Goal: Entertainment & Leisure: Consume media (video, audio)

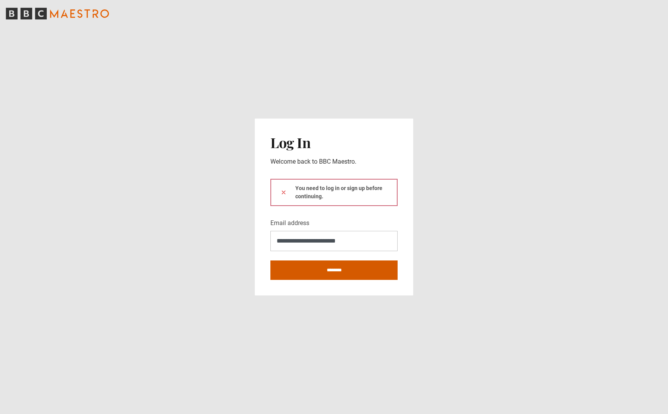
click at [345, 270] on input "********" at bounding box center [333, 270] width 127 height 19
type input "**********"
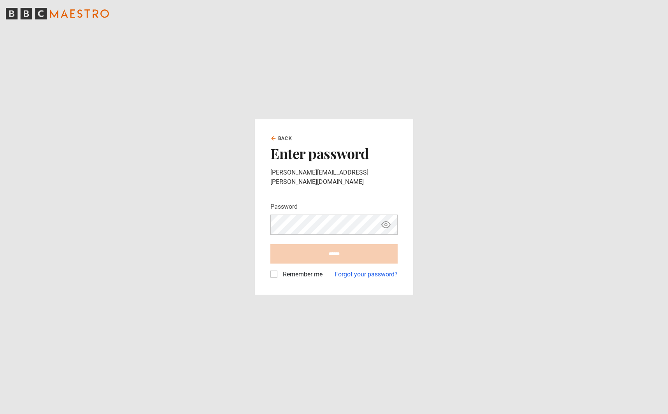
click at [308, 207] on div "Password Your password is hidden" at bounding box center [333, 218] width 127 height 33
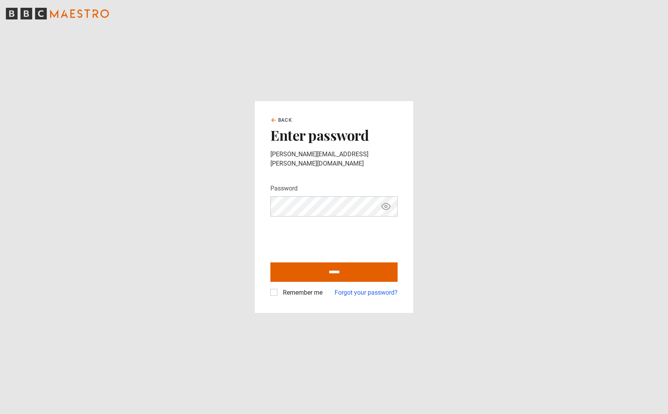
click at [280, 288] on label "Remember me" at bounding box center [301, 292] width 43 height 9
click at [338, 272] on input "******" at bounding box center [333, 272] width 127 height 19
type input "**********"
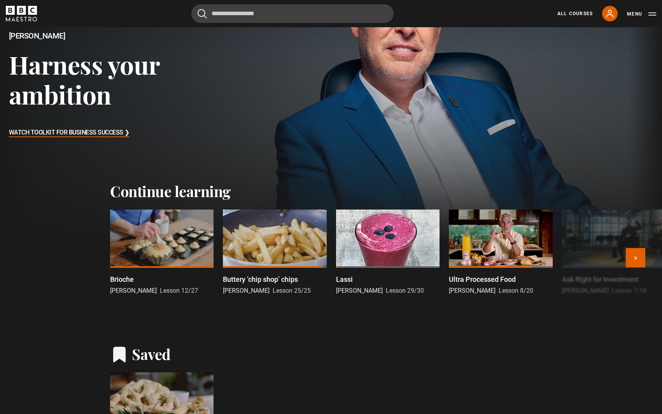
scroll to position [156, 0]
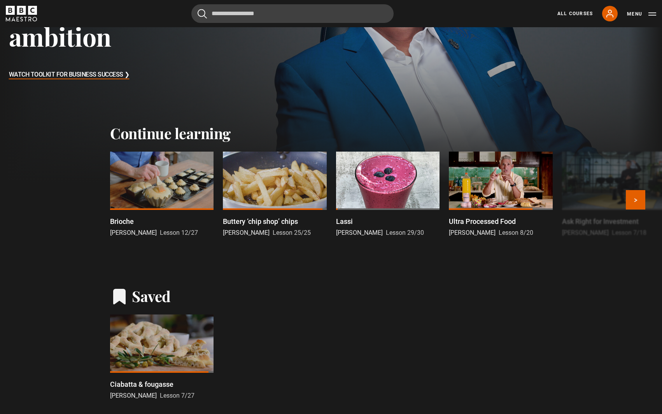
click at [123, 222] on p "Brioche" at bounding box center [122, 221] width 24 height 11
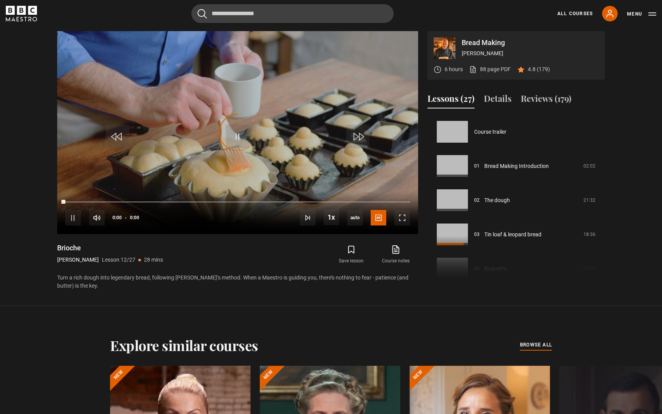
scroll to position [377, 0]
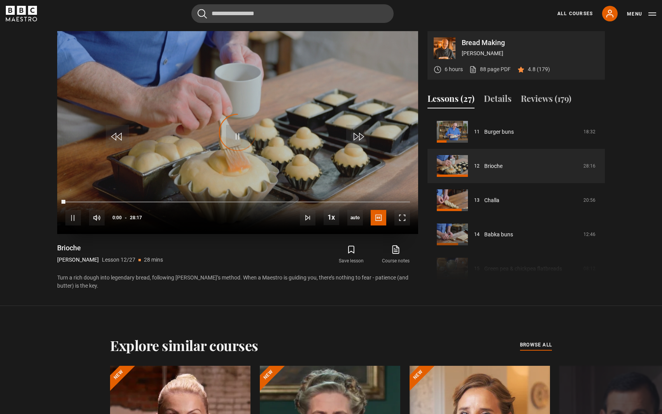
click at [233, 130] on div "Video Player is loading." at bounding box center [237, 132] width 39 height 39
click at [239, 140] on span "Video Player" at bounding box center [237, 136] width 23 height 23
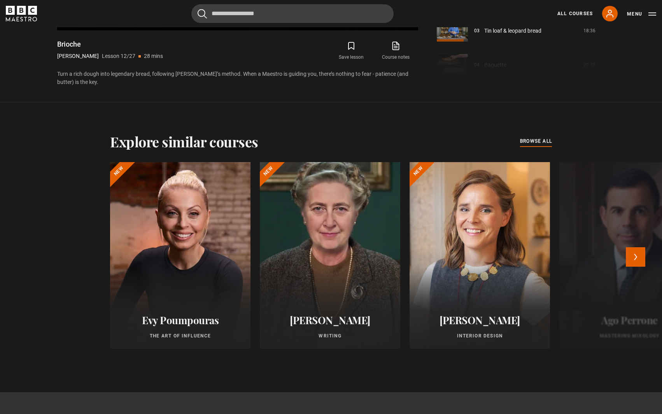
scroll to position [622, 0]
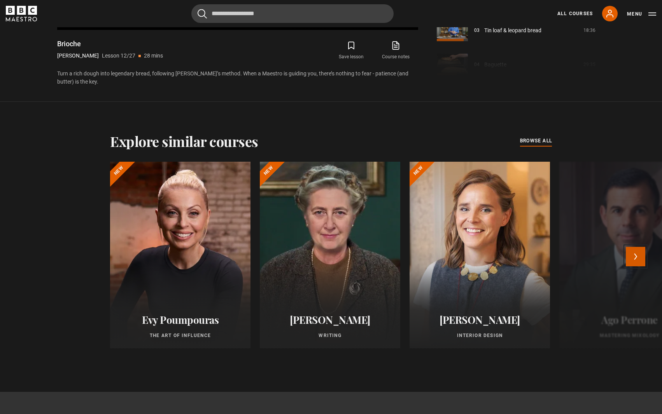
click at [637, 262] on button "Next" at bounding box center [635, 256] width 19 height 19
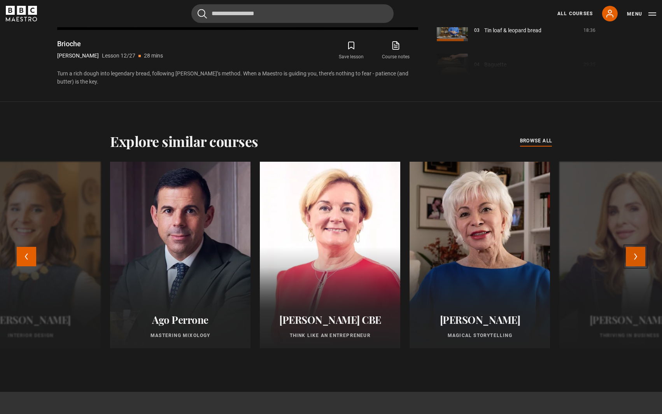
click at [637, 262] on button "Next" at bounding box center [635, 256] width 19 height 19
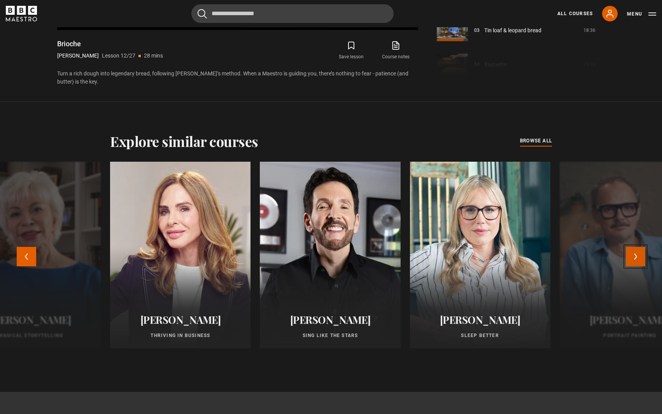
click at [637, 262] on button "Next" at bounding box center [635, 256] width 19 height 19
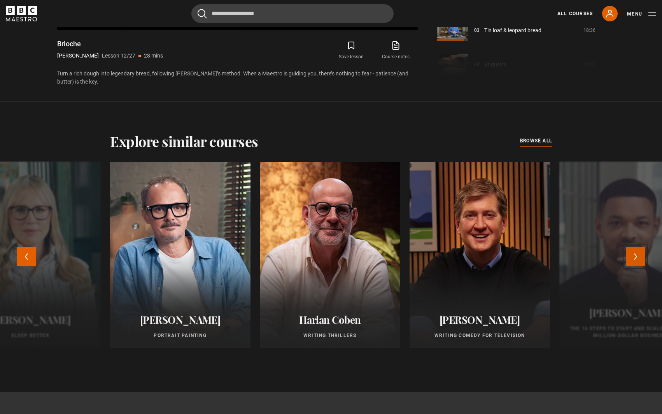
click at [637, 262] on button "Next" at bounding box center [635, 256] width 19 height 19
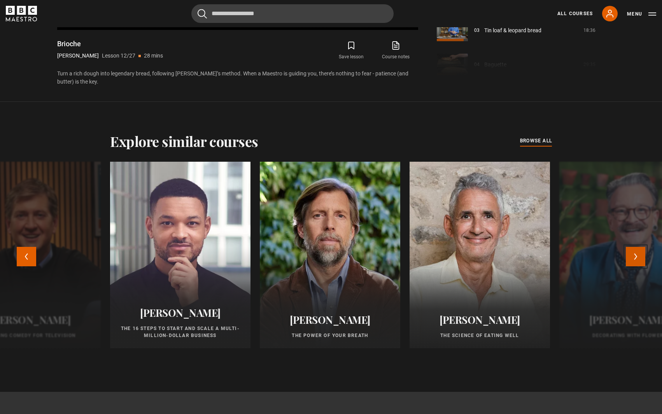
click at [637, 262] on button "Next" at bounding box center [635, 256] width 19 height 19
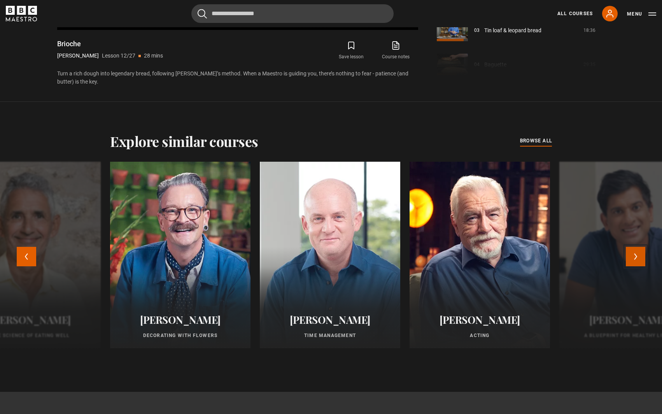
click at [637, 262] on button "Next" at bounding box center [635, 256] width 19 height 19
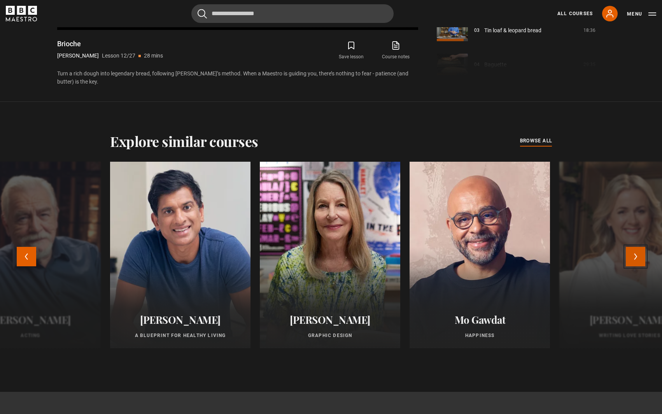
click at [639, 256] on button "Next" at bounding box center [635, 256] width 19 height 19
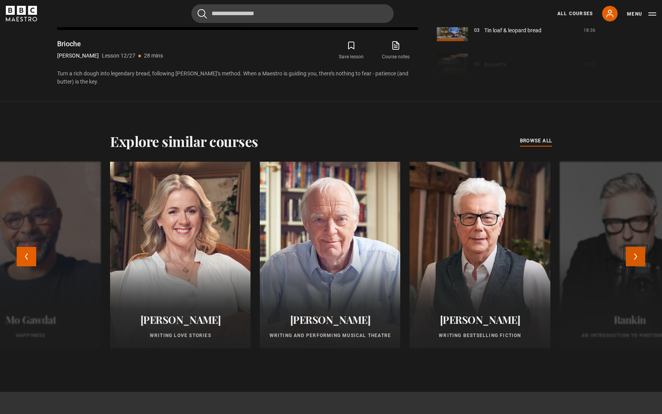
click at [639, 256] on button "Next" at bounding box center [635, 256] width 19 height 19
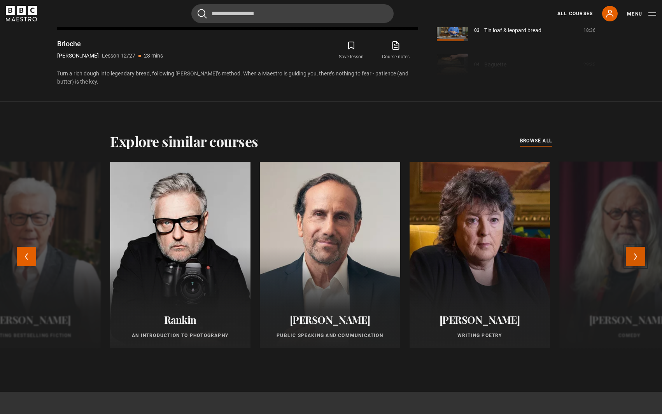
click at [639, 256] on button "Next" at bounding box center [635, 256] width 19 height 19
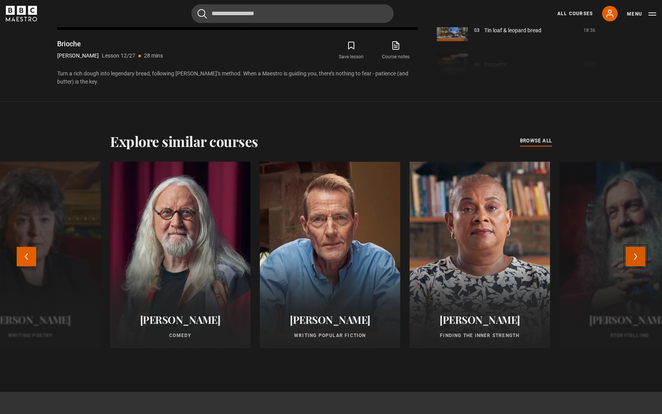
click at [639, 256] on button "Next" at bounding box center [635, 256] width 19 height 19
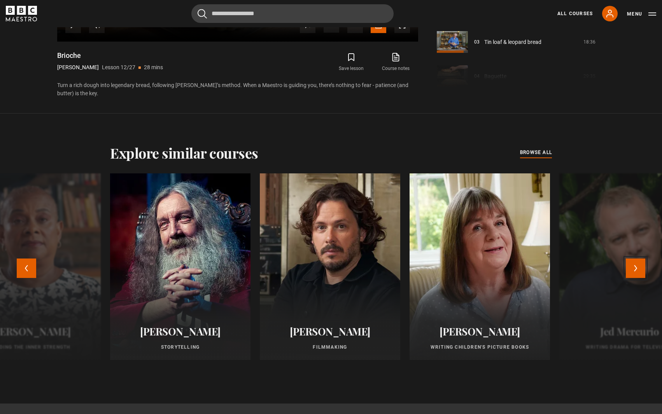
scroll to position [605, 0]
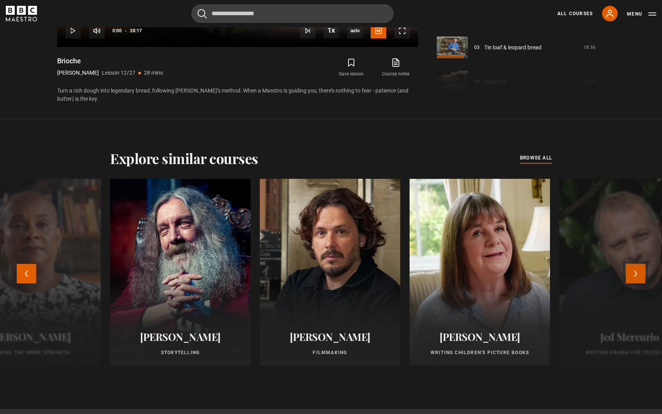
click at [635, 277] on button "Next" at bounding box center [635, 273] width 19 height 19
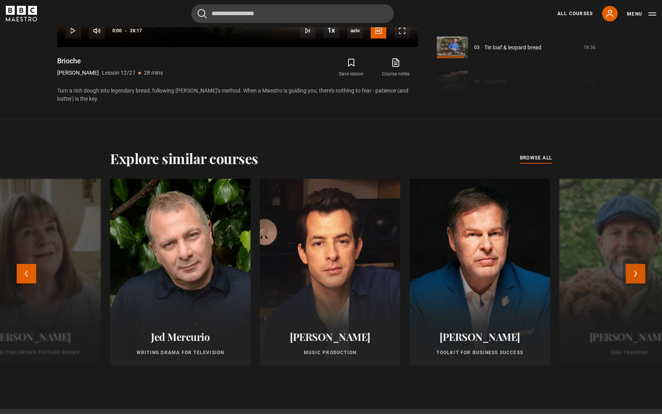
click at [636, 276] on button "Next" at bounding box center [635, 273] width 19 height 19
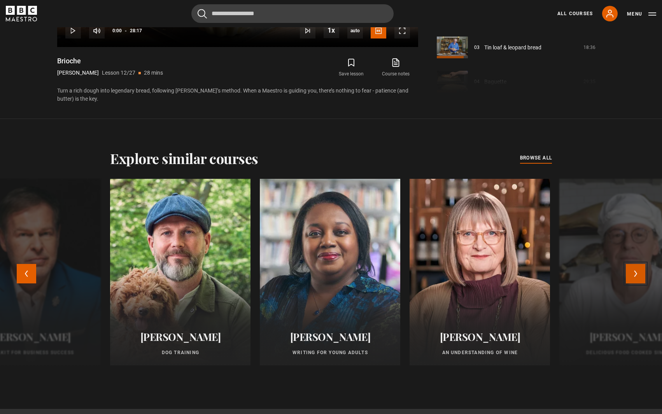
click at [633, 273] on button "Next" at bounding box center [635, 273] width 19 height 19
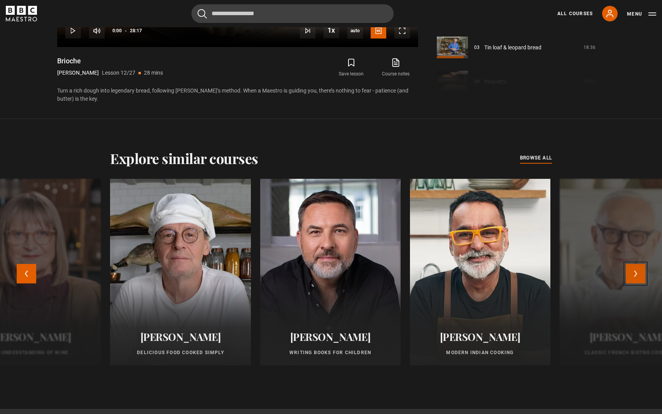
click at [636, 272] on button "Next" at bounding box center [635, 273] width 19 height 19
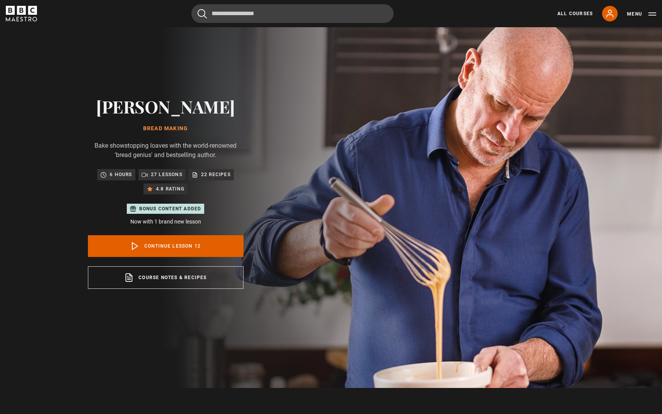
scroll to position [0, 0]
